Goal: Task Accomplishment & Management: Use online tool/utility

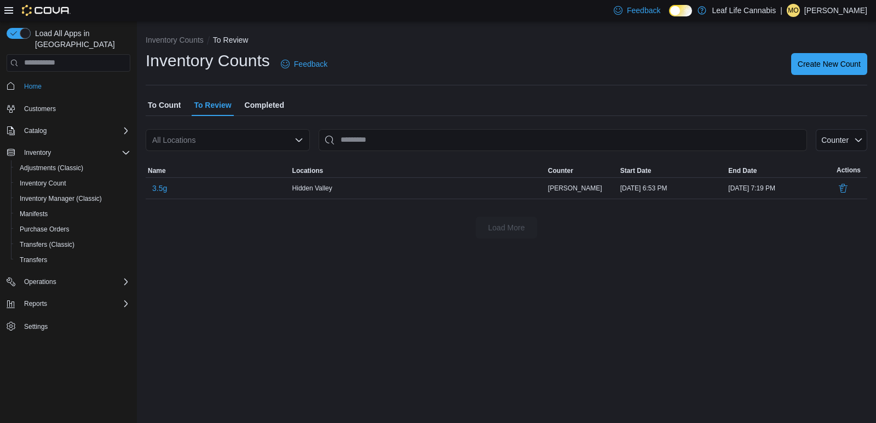
click at [187, 136] on div "All Locations" at bounding box center [228, 140] width 164 height 22
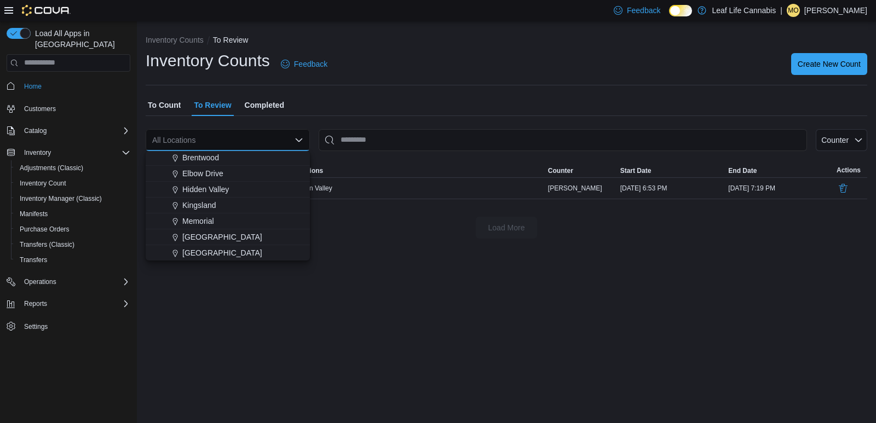
scroll to position [49, 0]
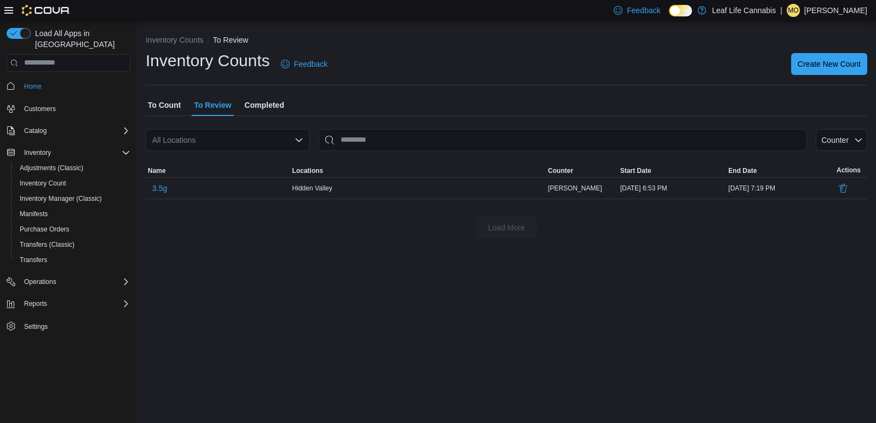
drag, startPoint x: 142, startPoint y: 275, endPoint x: 142, endPoint y: 281, distance: 6.0
click at [51, 179] on span "Inventory Count" at bounding box center [43, 183] width 47 height 9
click at [48, 179] on span "Inventory Count" at bounding box center [43, 183] width 47 height 9
click at [30, 179] on span "Inventory Count" at bounding box center [43, 183] width 47 height 9
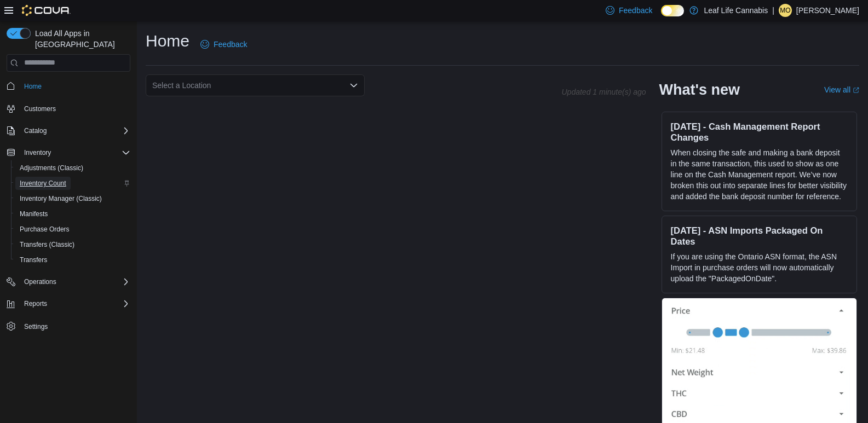
click at [49, 179] on span "Inventory Count" at bounding box center [43, 183] width 47 height 9
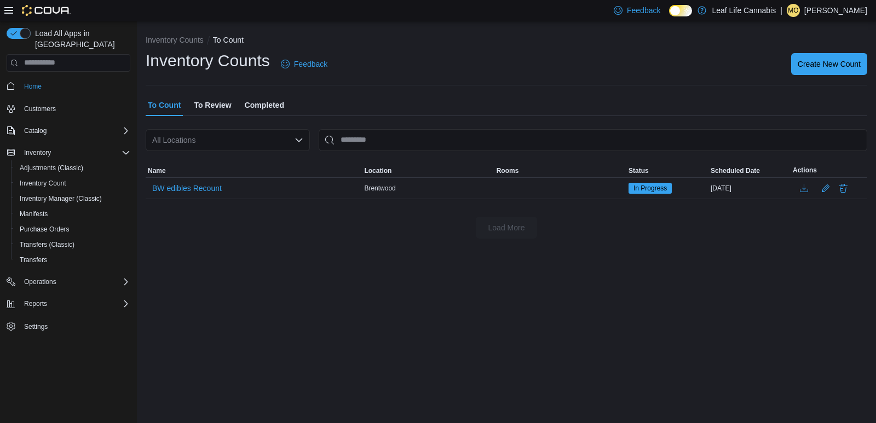
click at [220, 107] on span "To Review" at bounding box center [212, 105] width 37 height 22
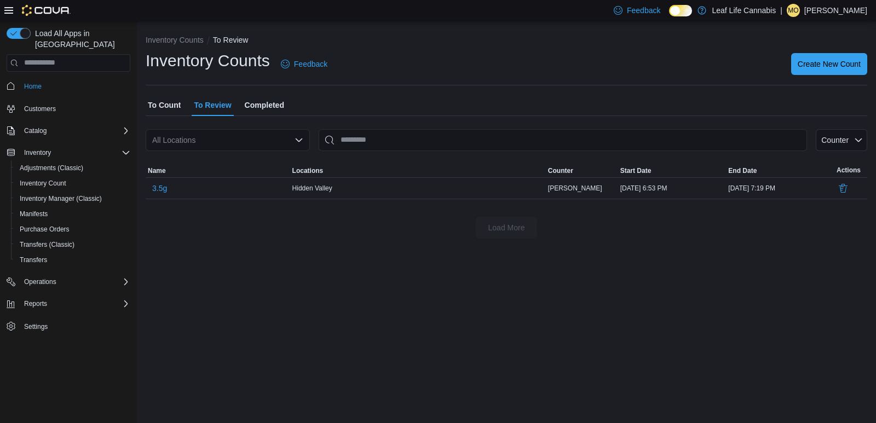
click at [181, 105] on span "To Count" at bounding box center [164, 105] width 33 height 22
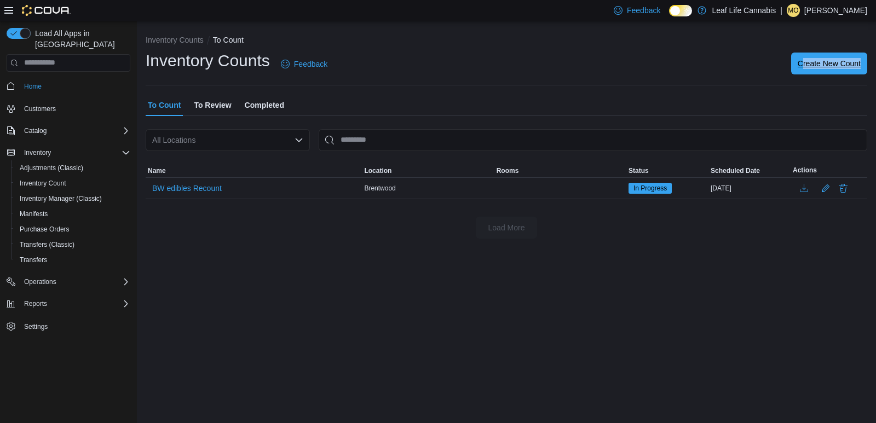
click at [802, 74] on div "Inventory Counts Feedback Create New Count" at bounding box center [507, 64] width 722 height 28
click at [801, 74] on div "Create New Count" at bounding box center [829, 64] width 76 height 22
click at [808, 71] on span "Create New Count" at bounding box center [829, 64] width 63 height 22
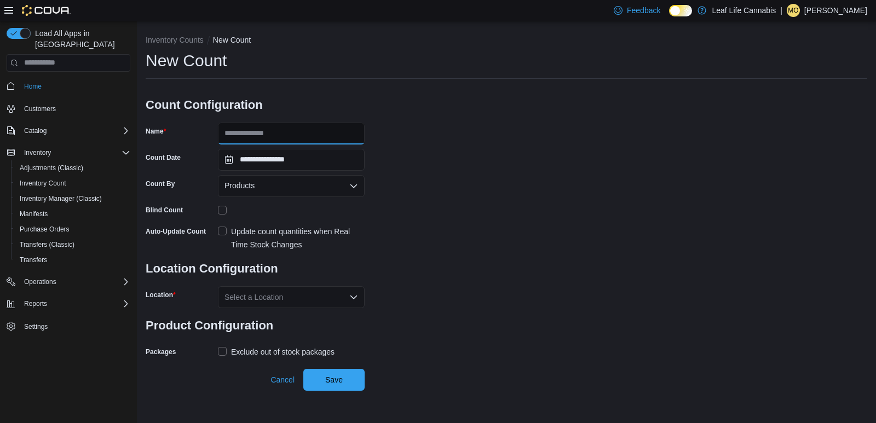
drag, startPoint x: 343, startPoint y: 123, endPoint x: 336, endPoint y: 129, distance: 9.0
click at [343, 123] on form "**********" at bounding box center [255, 224] width 219 height 273
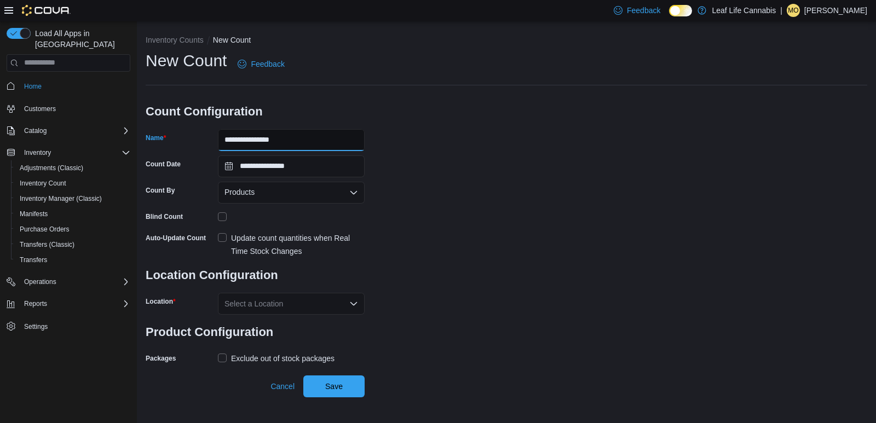
type input "**********"
click at [223, 234] on label "Update count quantities when Real Time Stock Changes" at bounding box center [291, 245] width 147 height 26
click at [245, 359] on div "Exclude out of stock packages" at bounding box center [282, 358] width 103 height 13
click at [267, 312] on div "Select a Location" at bounding box center [291, 304] width 147 height 22
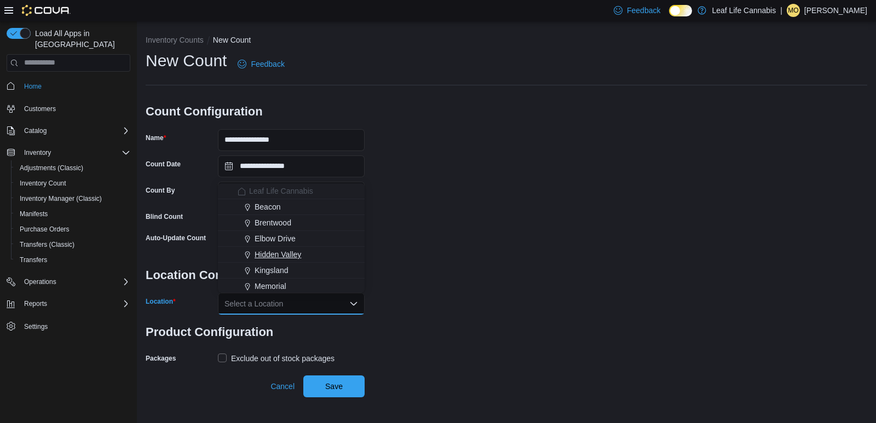
click at [280, 258] on span "Hidden Valley" at bounding box center [278, 254] width 47 height 11
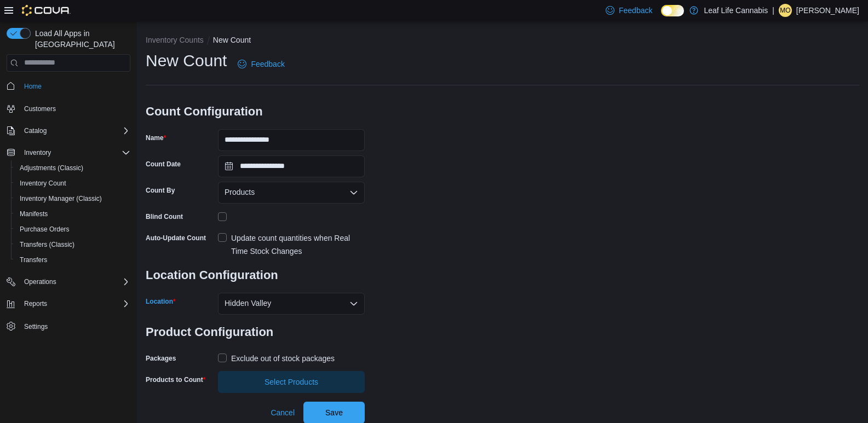
scroll to position [1, 0]
click at [272, 375] on span "Select Products" at bounding box center [291, 381] width 134 height 22
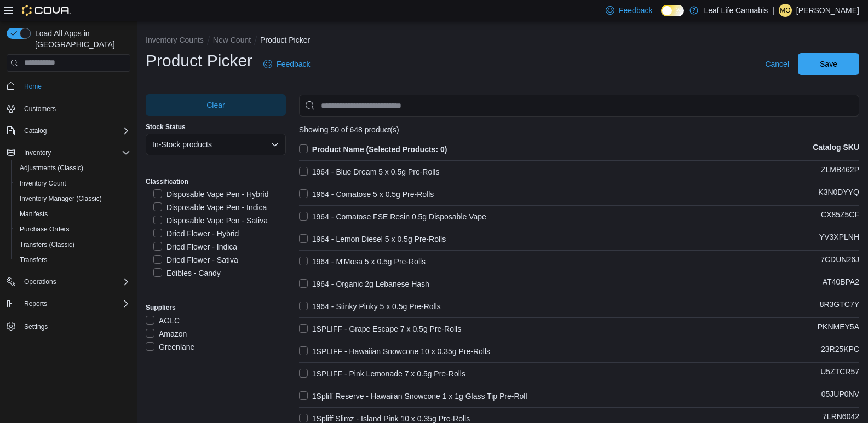
scroll to position [109, 0]
click at [218, 222] on label "Dried Flower - Hybrid" at bounding box center [195, 216] width 85 height 13
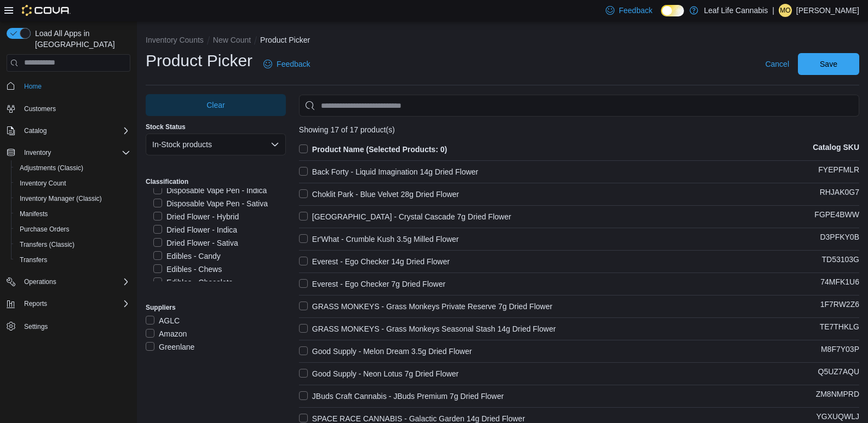
click at [202, 229] on label "Dried Flower - Indica" at bounding box center [195, 229] width 84 height 13
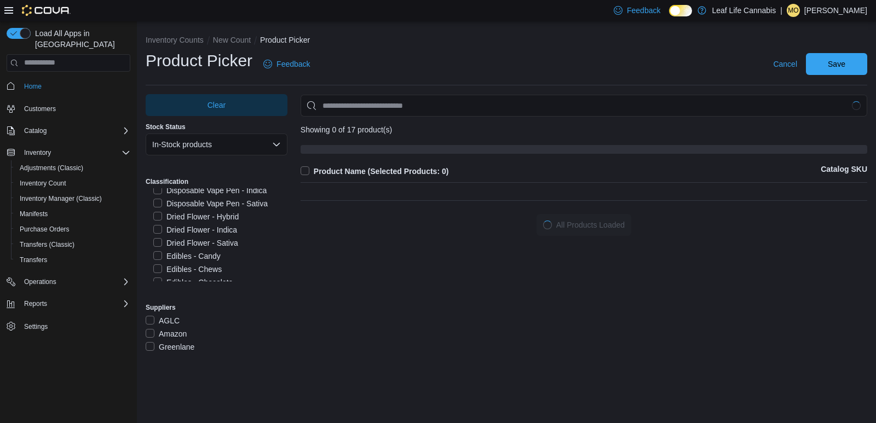
click at [201, 241] on label "Dried Flower - Sativa" at bounding box center [195, 242] width 85 height 13
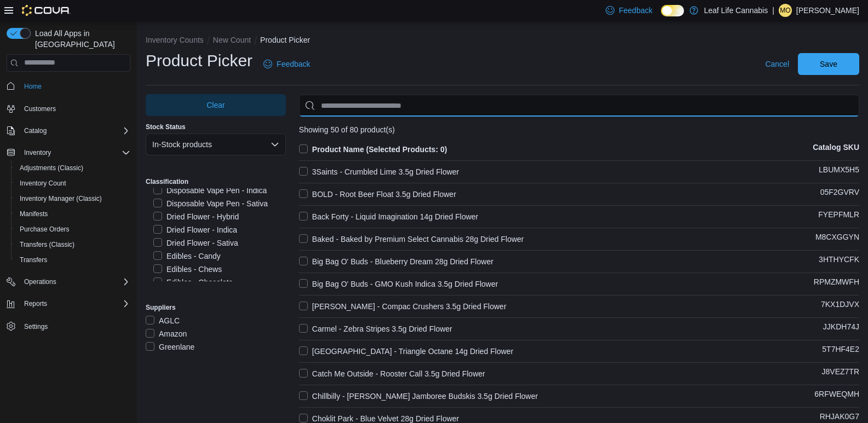
click at [355, 103] on input "Use aria labels when no actual label is in use" at bounding box center [579, 106] width 560 height 22
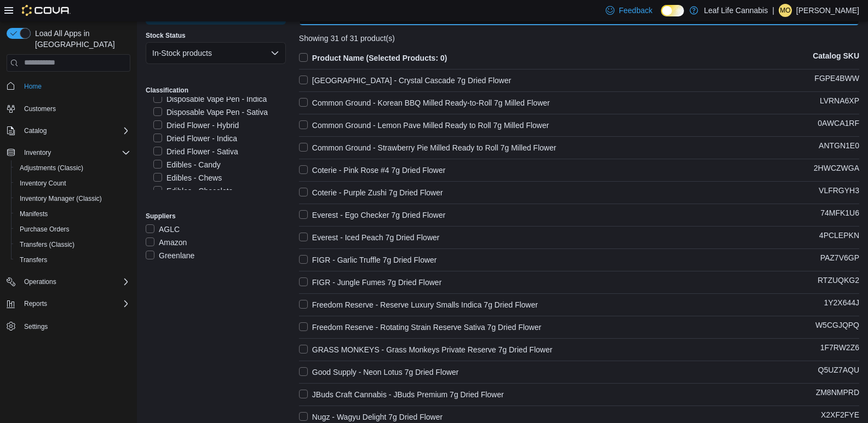
scroll to position [0, 0]
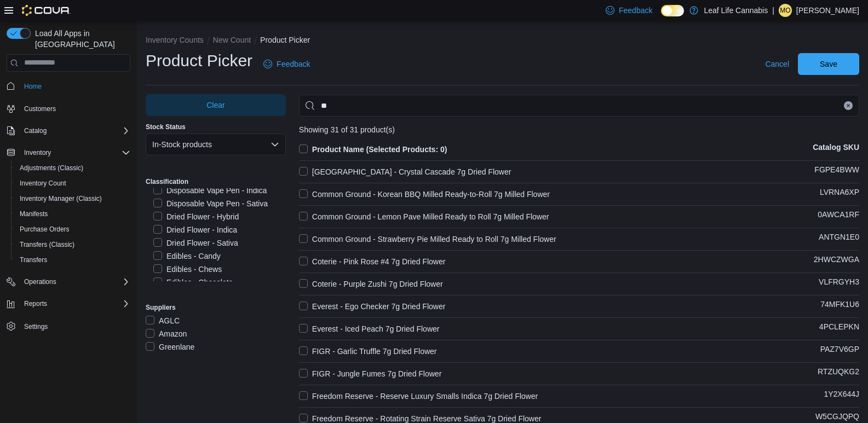
click at [304, 155] on label "Product Name (Selected Products: 0)" at bounding box center [373, 149] width 148 height 13
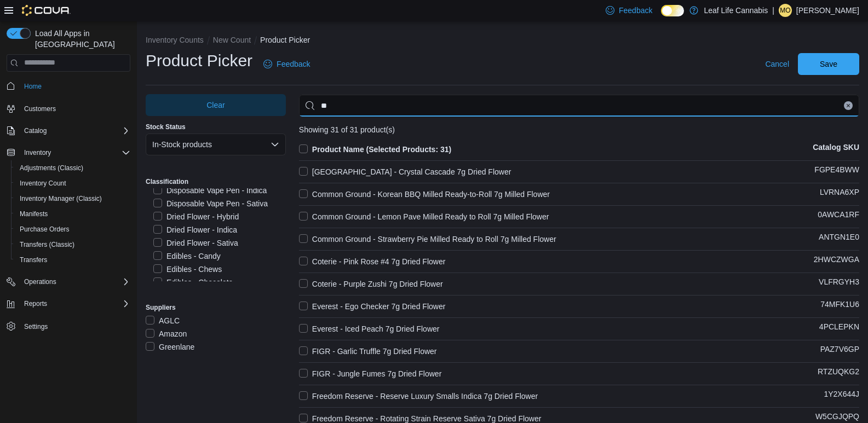
click at [417, 111] on input "**" at bounding box center [579, 106] width 560 height 22
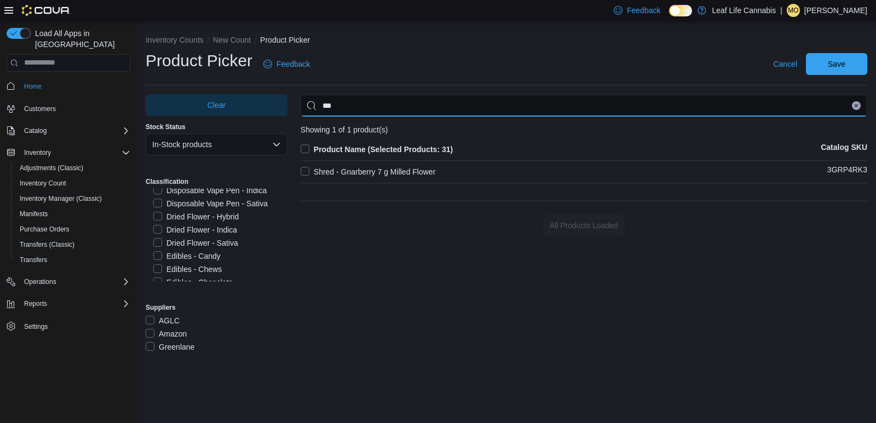
type input "***"
click at [394, 174] on label "Shred - Gnarberry 7 g Milled Flower" at bounding box center [368, 171] width 135 height 13
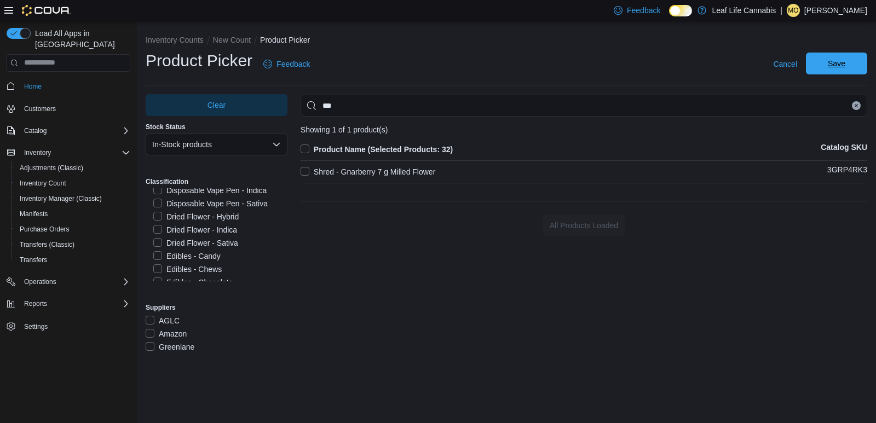
click at [818, 62] on span "Save" at bounding box center [836, 64] width 48 height 22
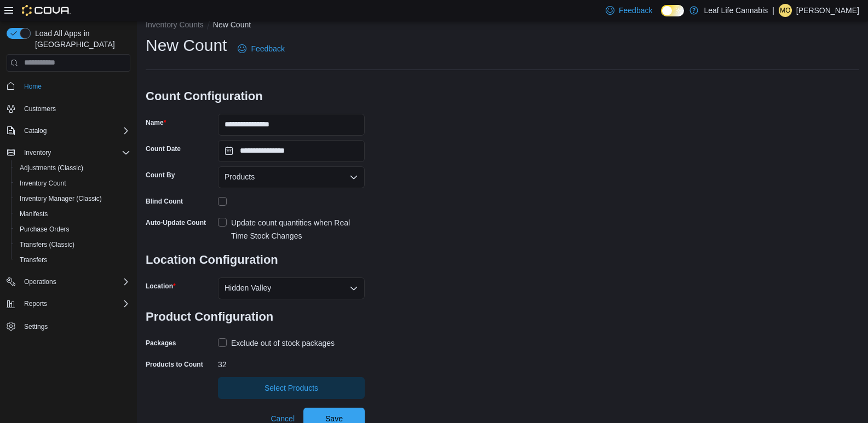
scroll to position [22, 0]
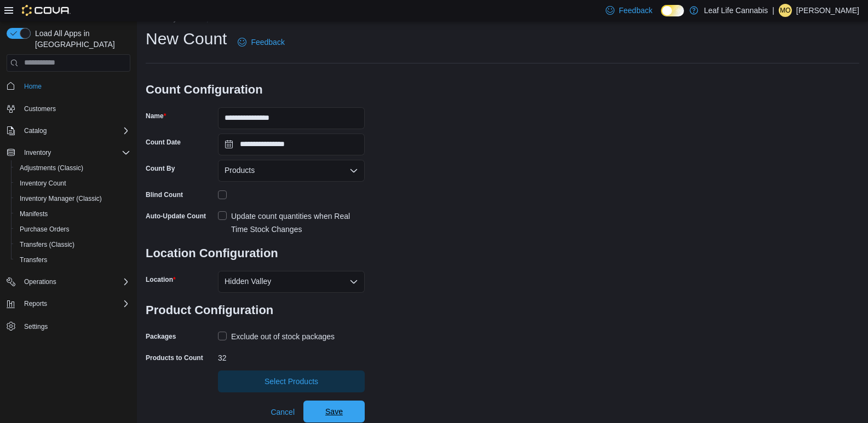
click at [326, 404] on span "Save" at bounding box center [334, 412] width 48 height 22
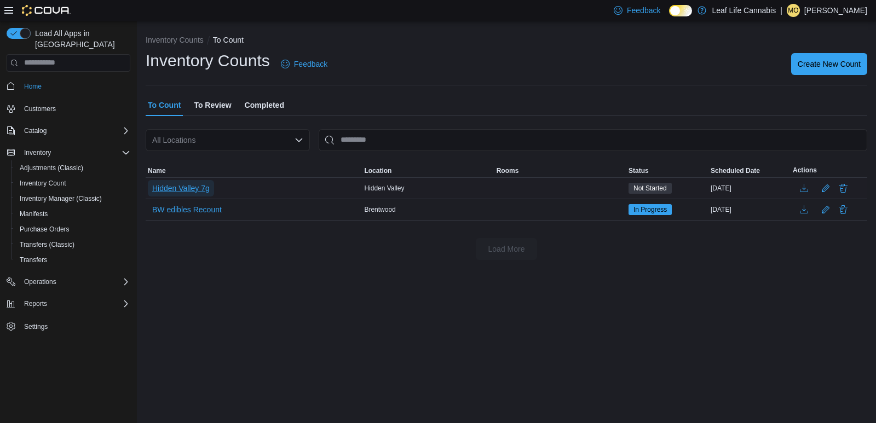
click at [205, 193] on span "Hidden Valley 7g" at bounding box center [180, 188] width 57 height 11
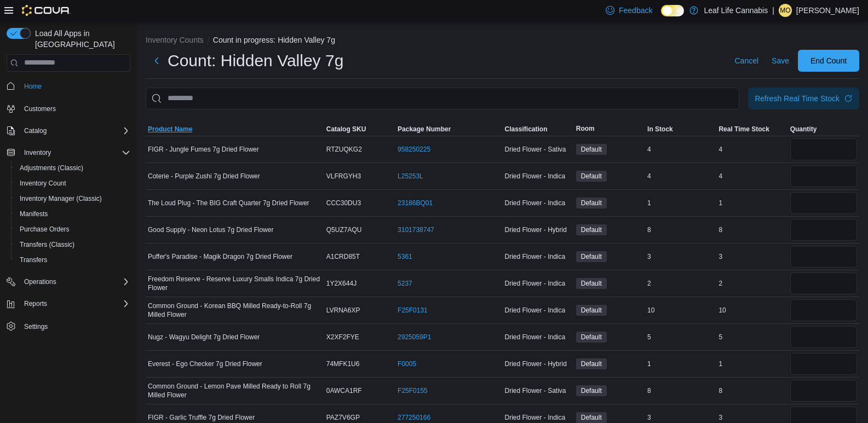
click at [190, 123] on span "Product Name" at bounding box center [235, 129] width 178 height 13
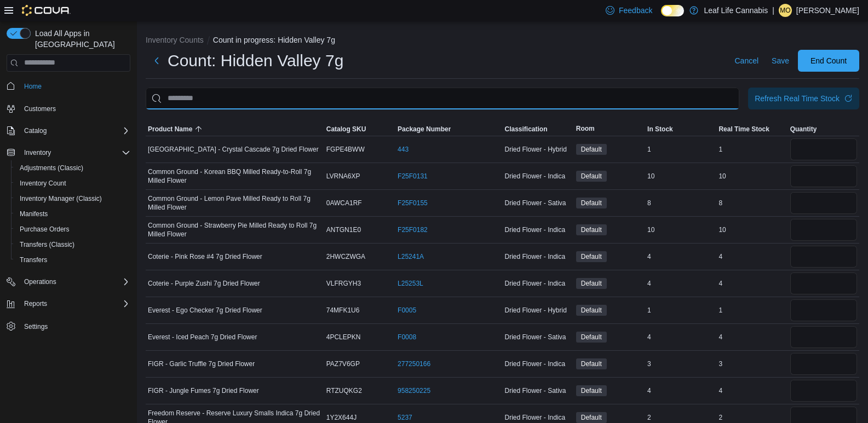
click at [270, 88] on input "This is a search bar. After typing your query, hit enter to filter the results …" at bounding box center [442, 99] width 593 height 22
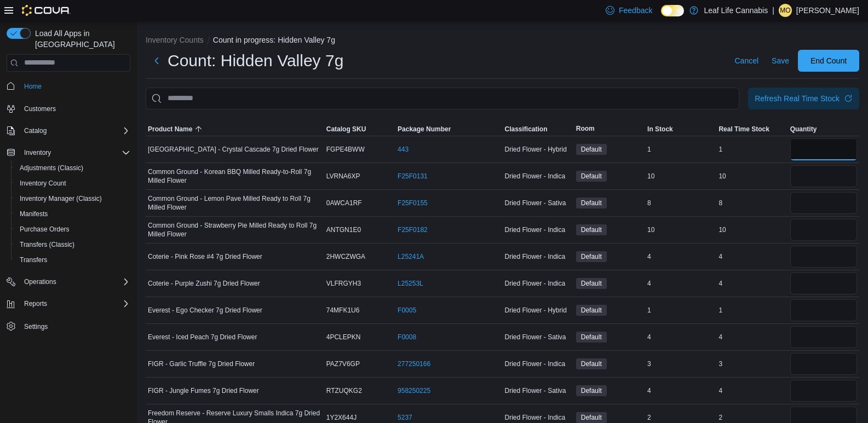
click at [835, 150] on input "number" at bounding box center [823, 149] width 67 height 22
type input "*"
type input "**"
type input "*"
type input "**"
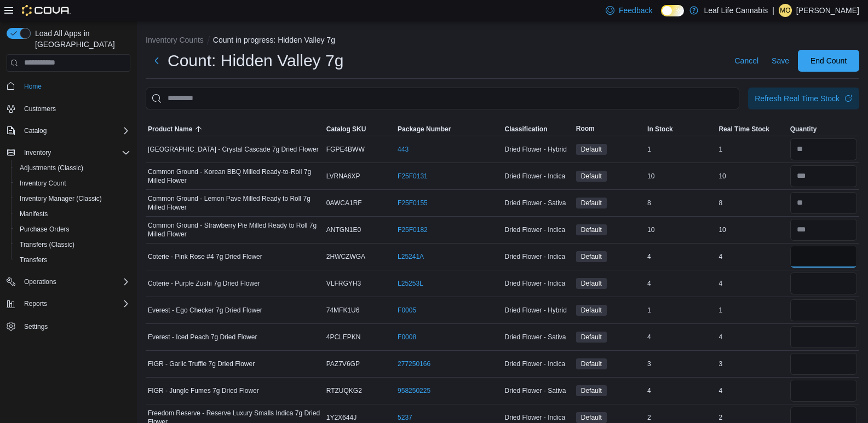
type input "*"
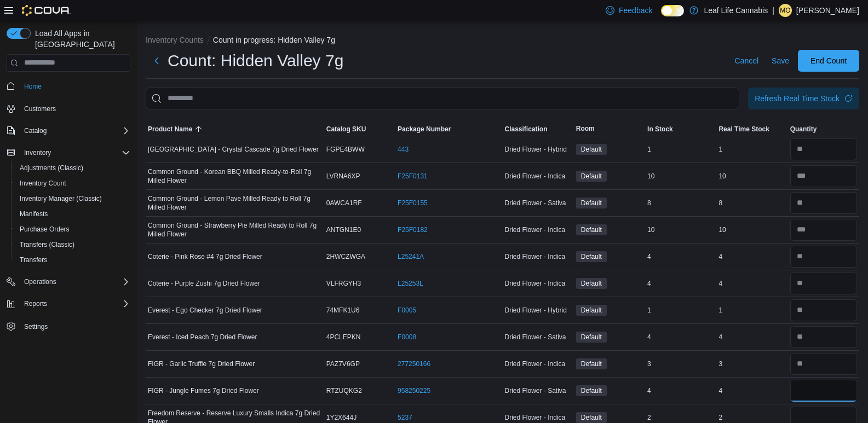
type input "*"
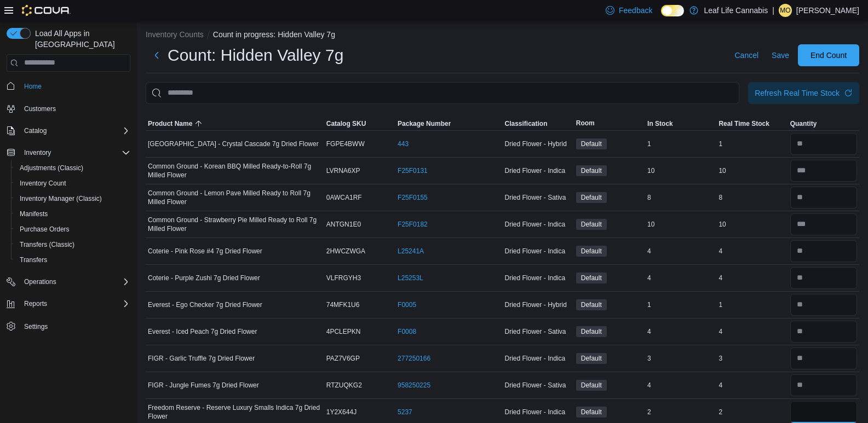
type input "*"
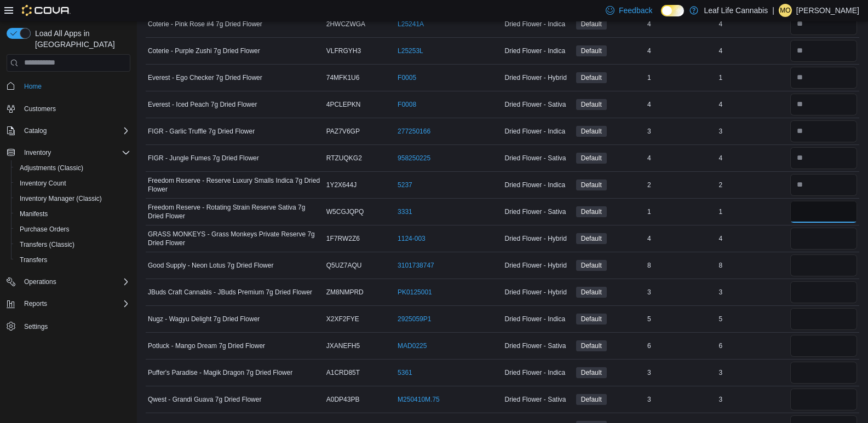
type input "*"
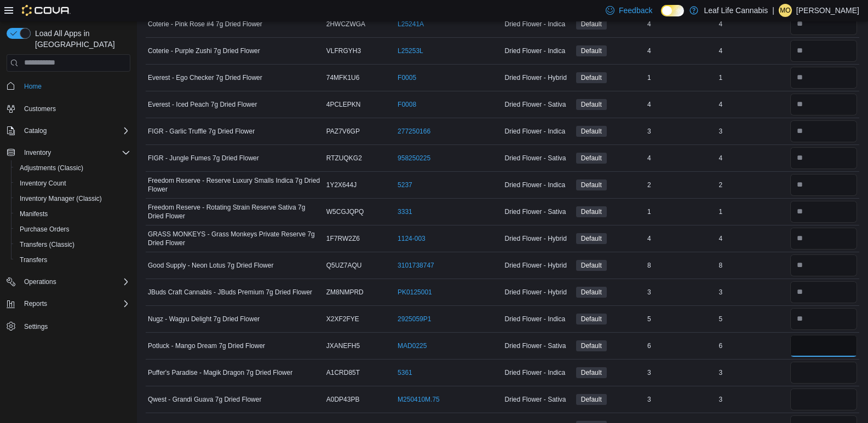
type input "*"
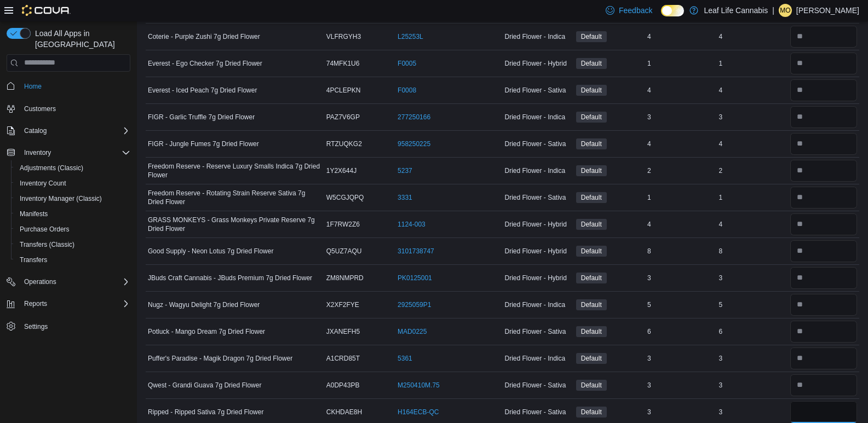
type input "*"
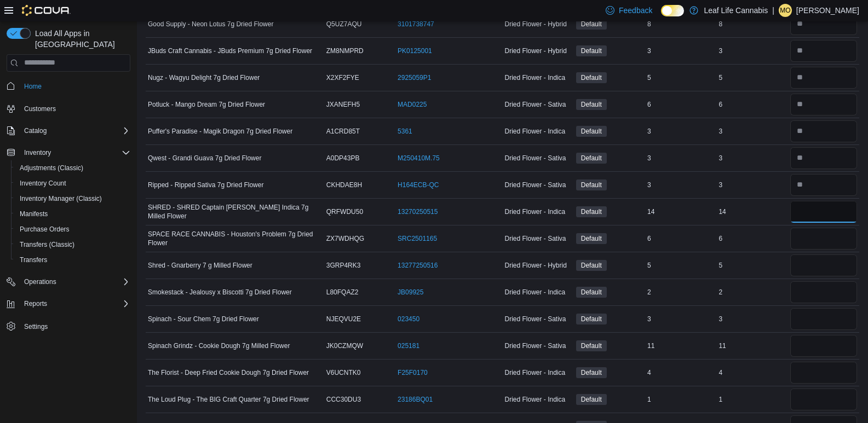
type input "**"
type input "*"
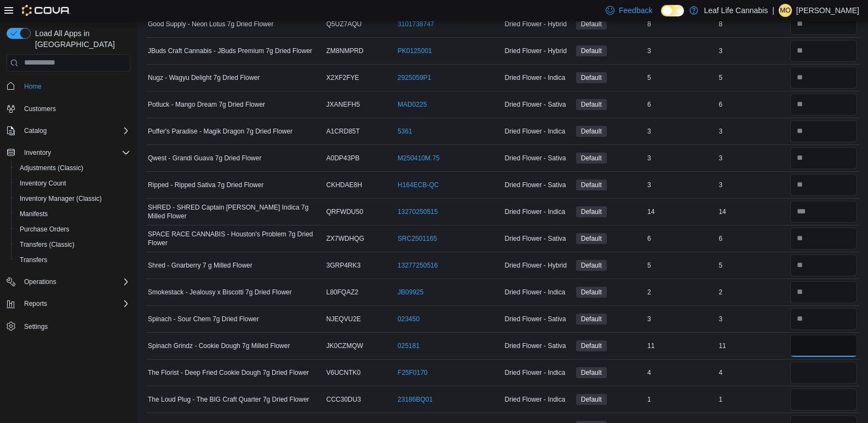
type input "**"
type input "*"
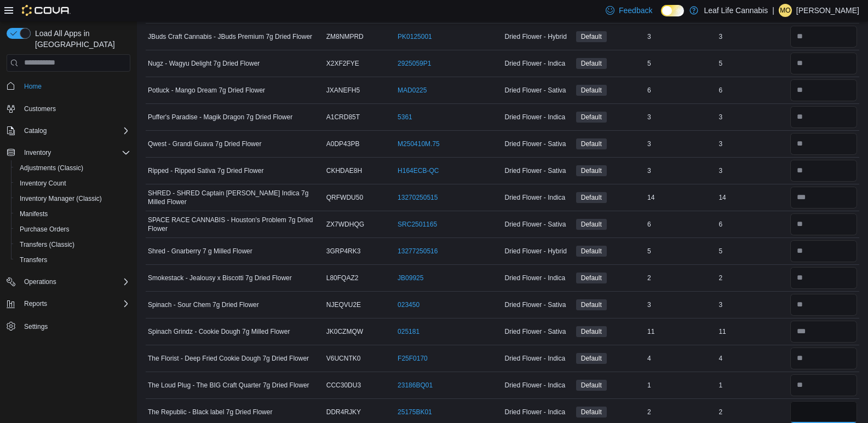
type input "*"
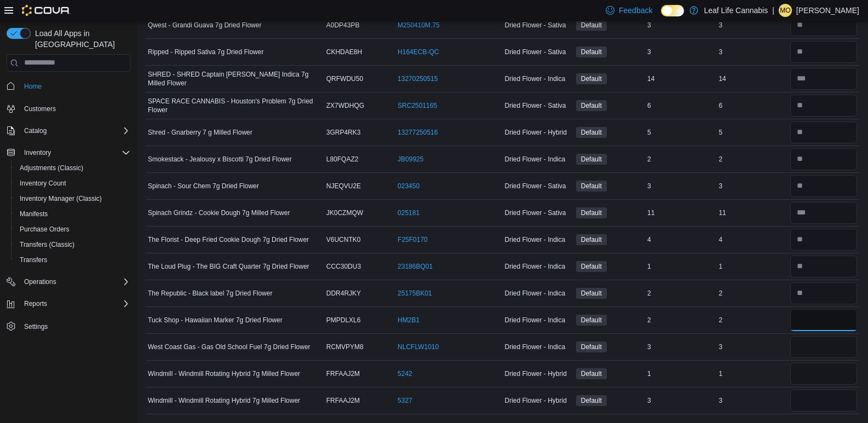
type input "*"
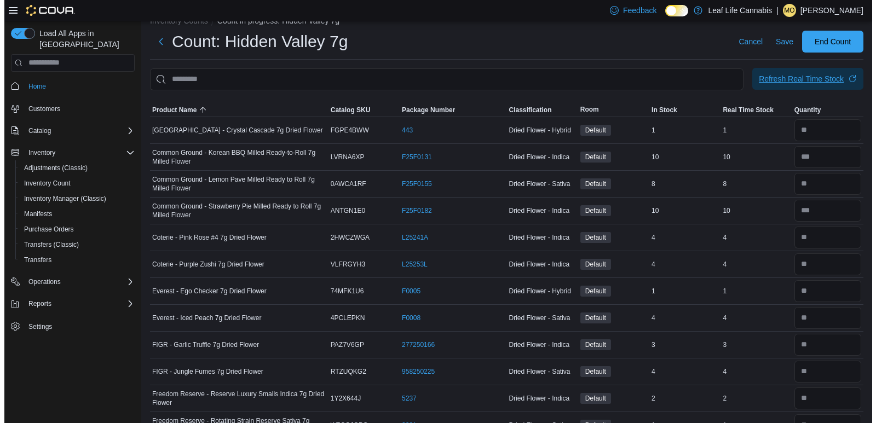
scroll to position [0, 0]
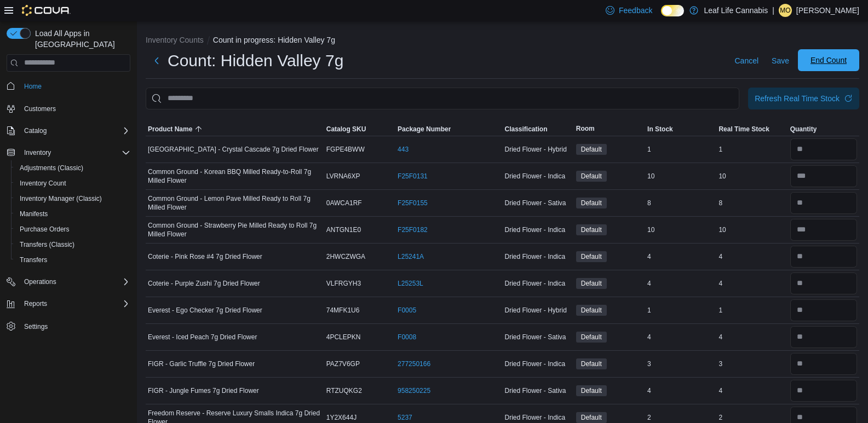
type input "*"
click at [816, 61] on span "End Count" at bounding box center [828, 60] width 48 height 22
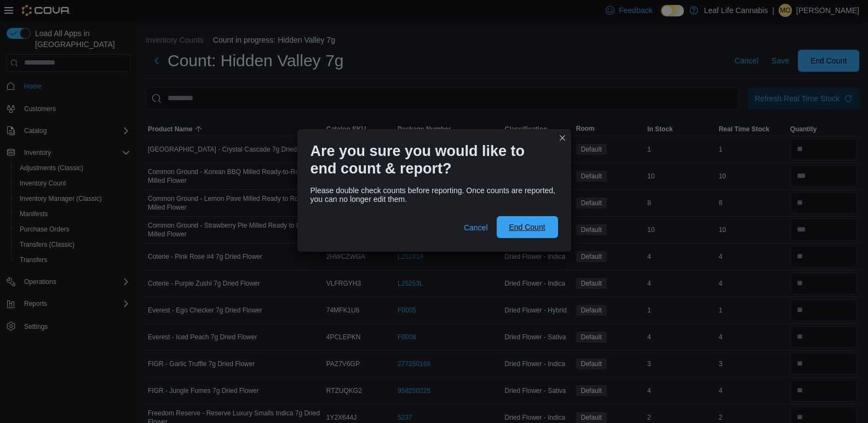
click at [518, 221] on span "End Count" at bounding box center [527, 227] width 48 height 22
